Goal: Information Seeking & Learning: Learn about a topic

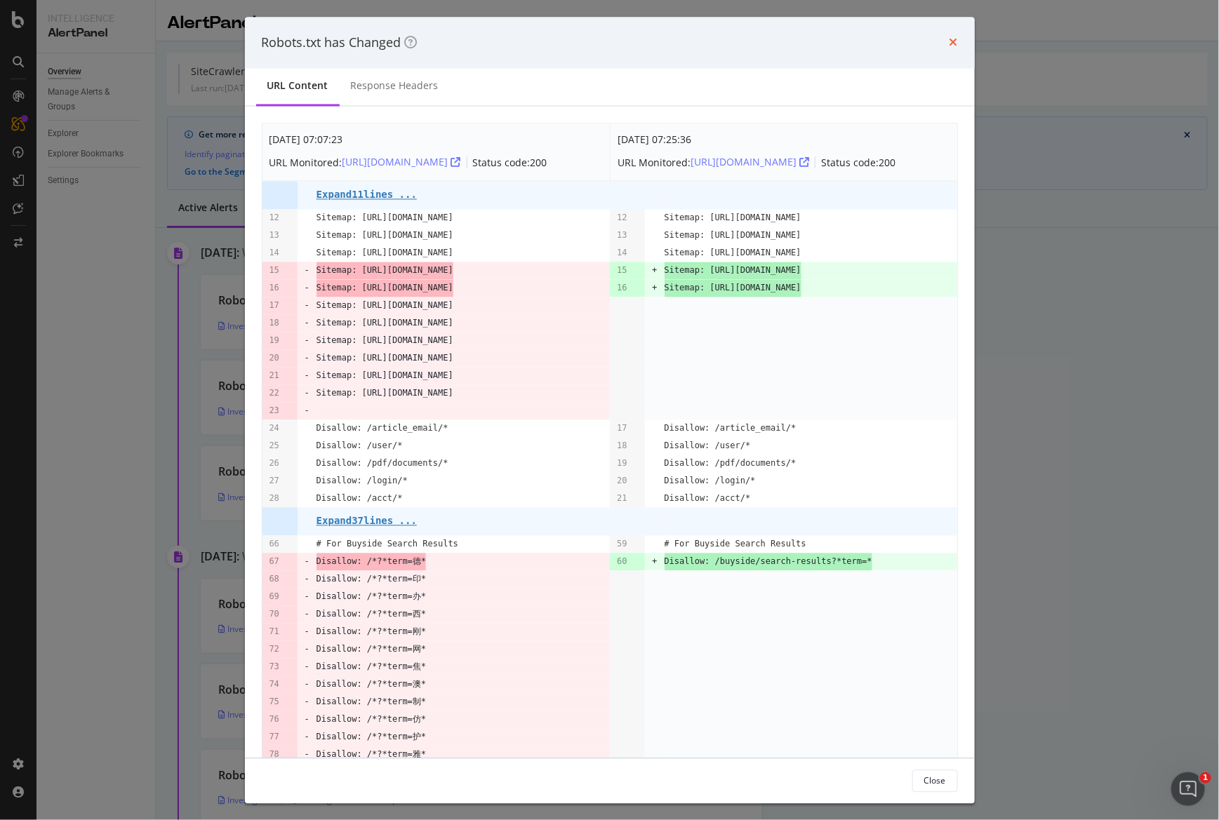
click at [953, 41] on icon "times" at bounding box center [953, 42] width 8 height 11
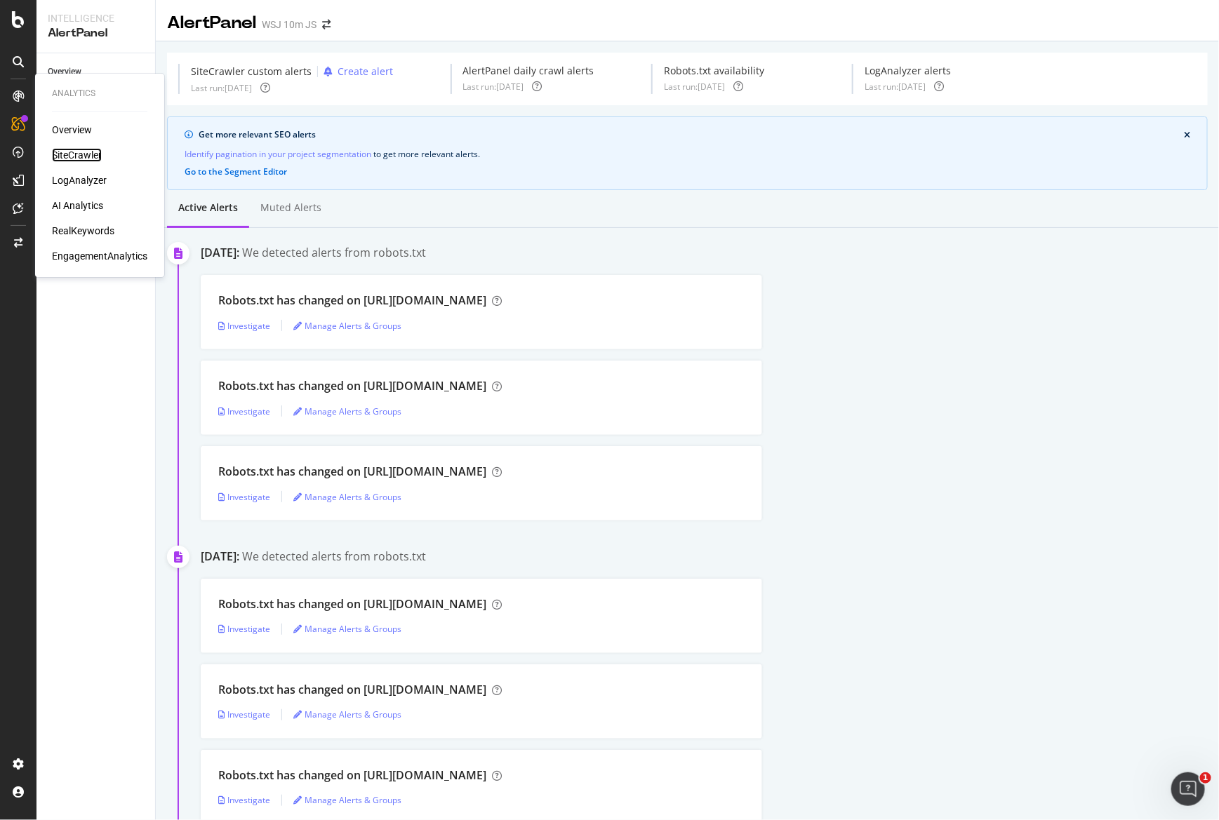
click at [60, 160] on div "SiteCrawler" at bounding box center [77, 155] width 50 height 14
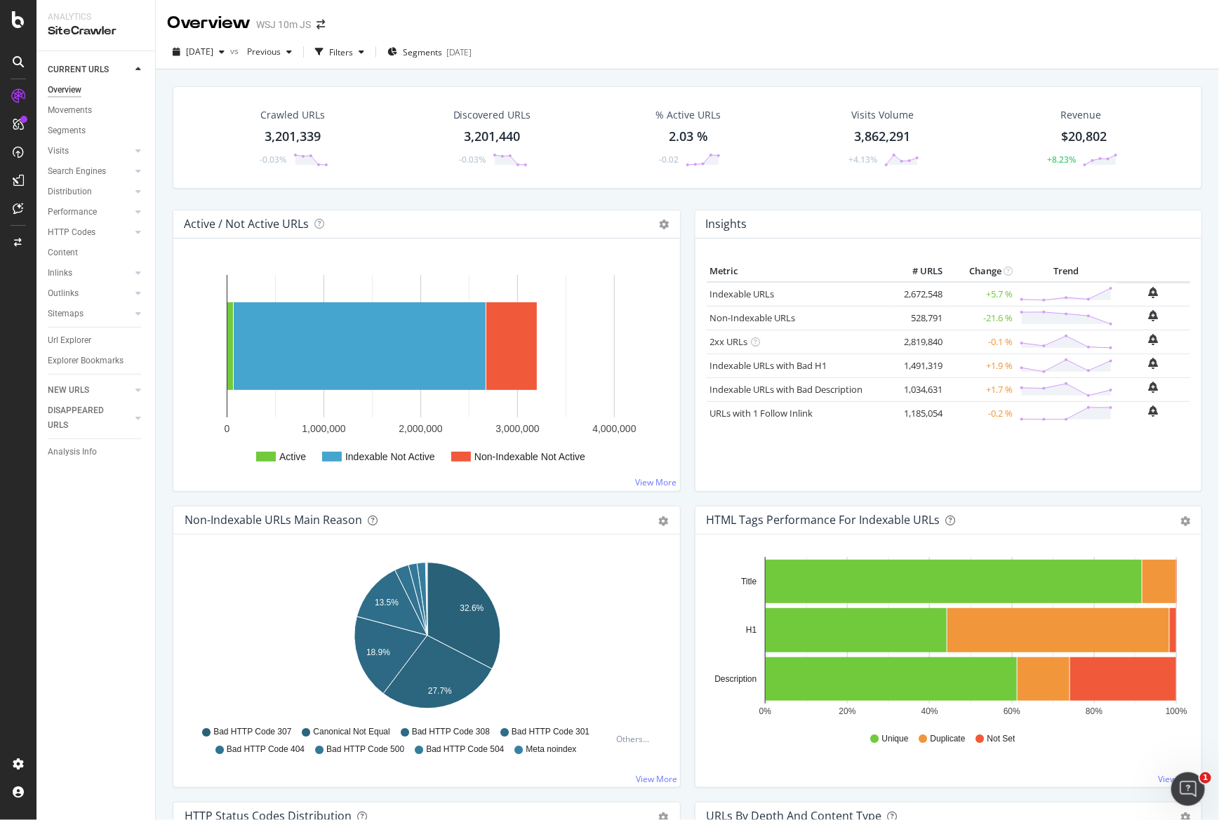
click at [699, 118] on div "% Active URLs" at bounding box center [687, 115] width 65 height 14
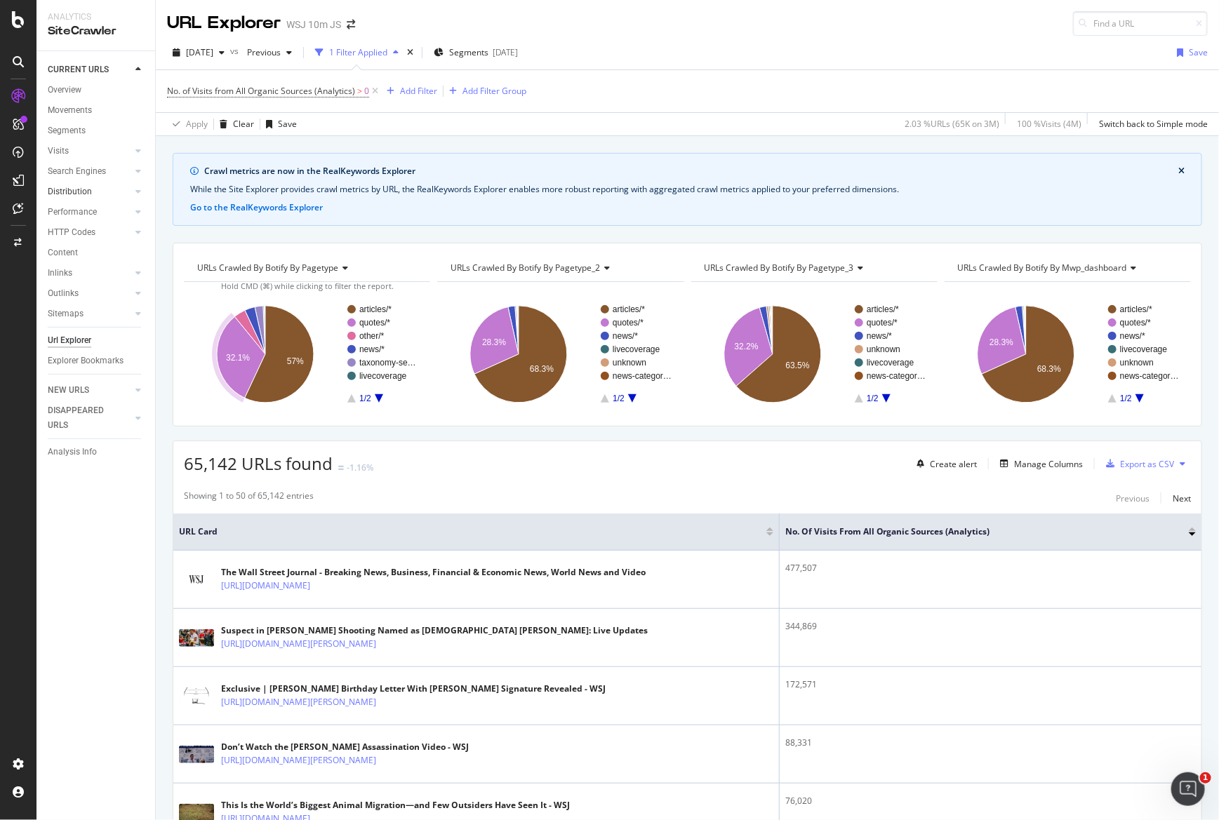
click at [121, 189] on div at bounding box center [124, 192] width 14 height 14
